Goal: Information Seeking & Learning: Find specific fact

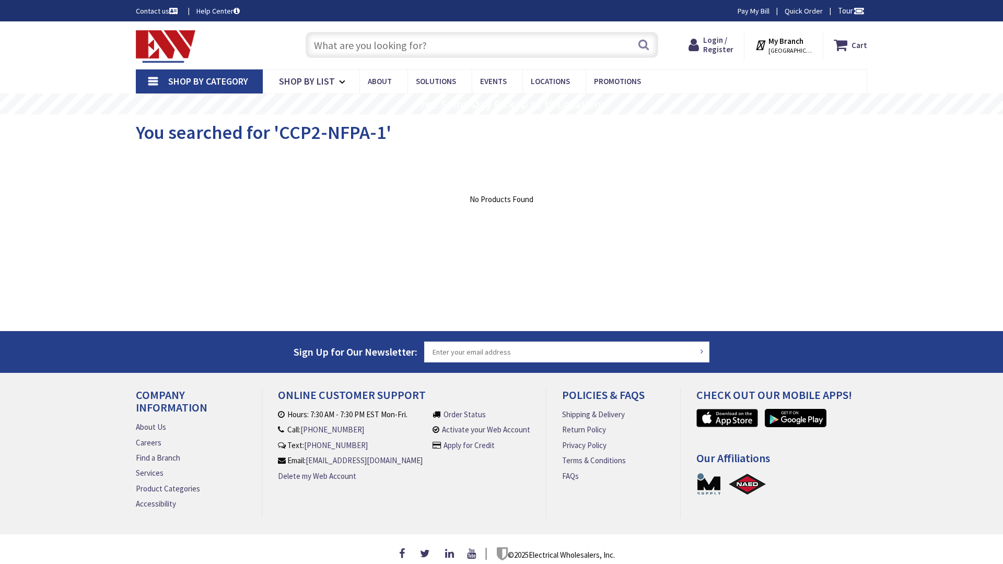
type input "[PERSON_NAME][GEOGRAPHIC_DATA], [GEOGRAPHIC_DATA]"
